Goal: Task Accomplishment & Management: Manage account settings

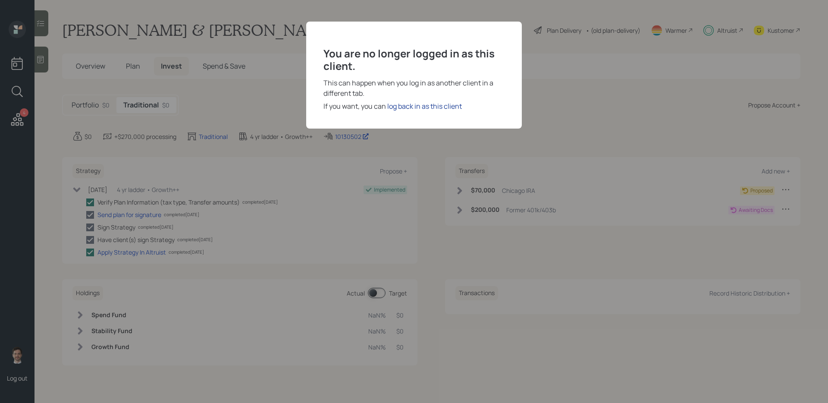
click at [433, 103] on div "log back in as this client" at bounding box center [424, 106] width 75 height 10
